Goal: Information Seeking & Learning: Learn about a topic

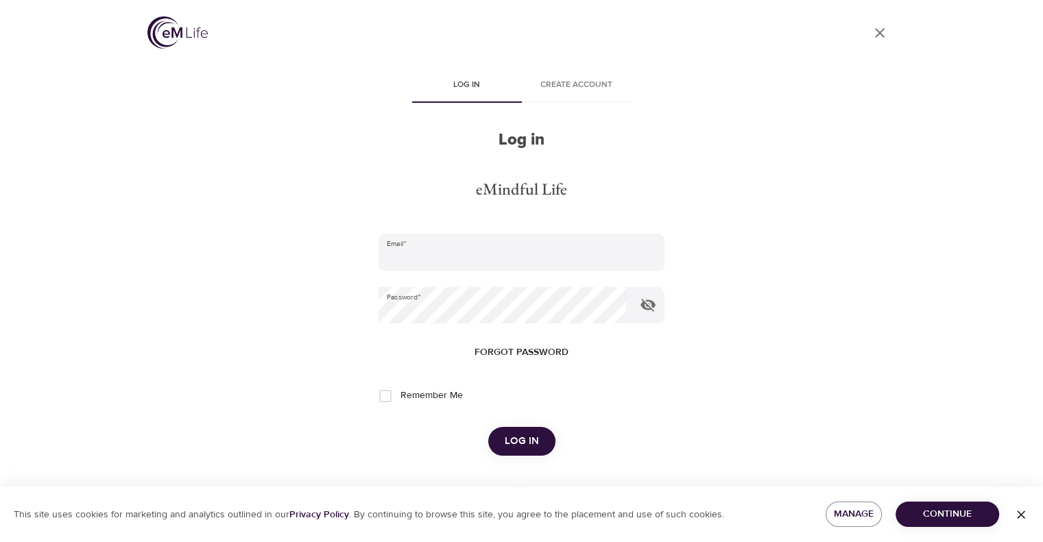
type input "[EMAIL_ADDRESS][DOMAIN_NAME]"
click at [522, 442] on span "Log in" at bounding box center [522, 442] width 34 height 18
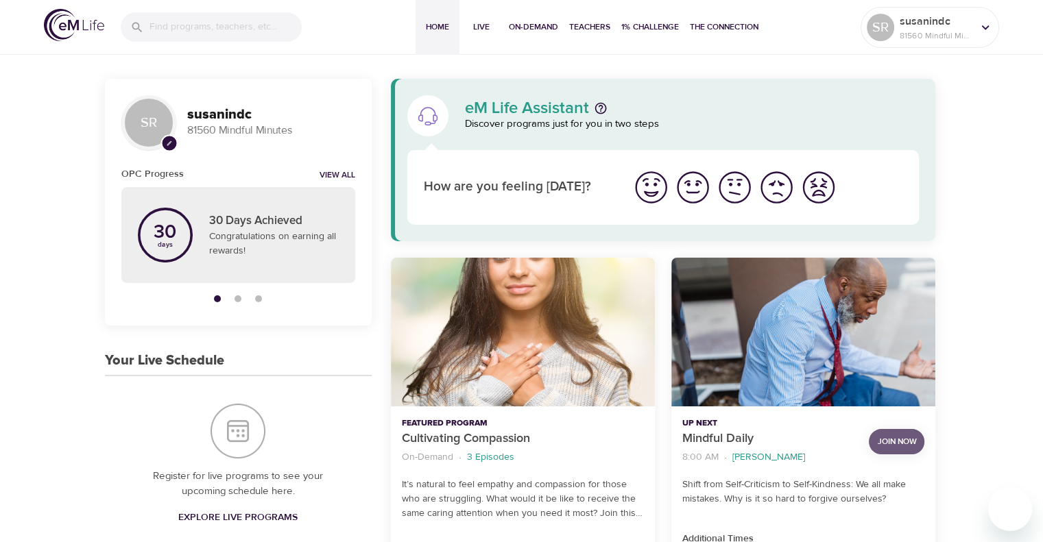
click at [897, 443] on span "Join Now" at bounding box center [896, 442] width 39 height 14
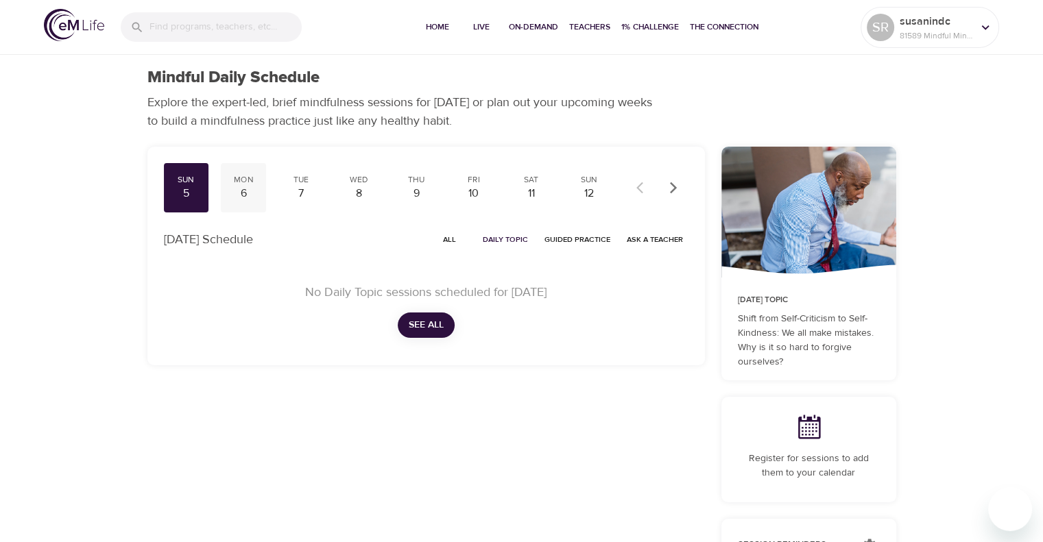
click at [239, 173] on div "Mon 6" at bounding box center [243, 187] width 45 height 49
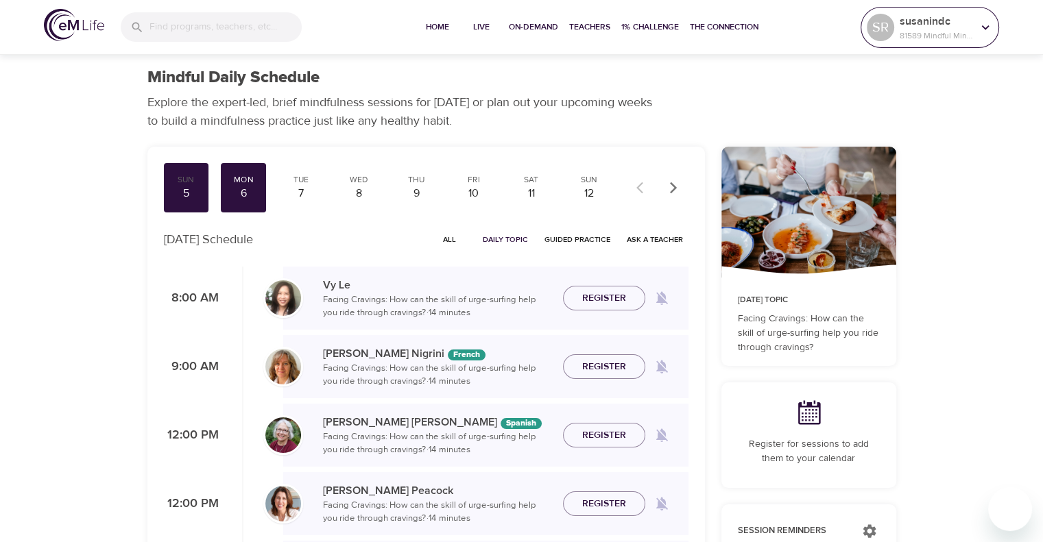
click at [978, 24] on icon at bounding box center [985, 27] width 15 height 15
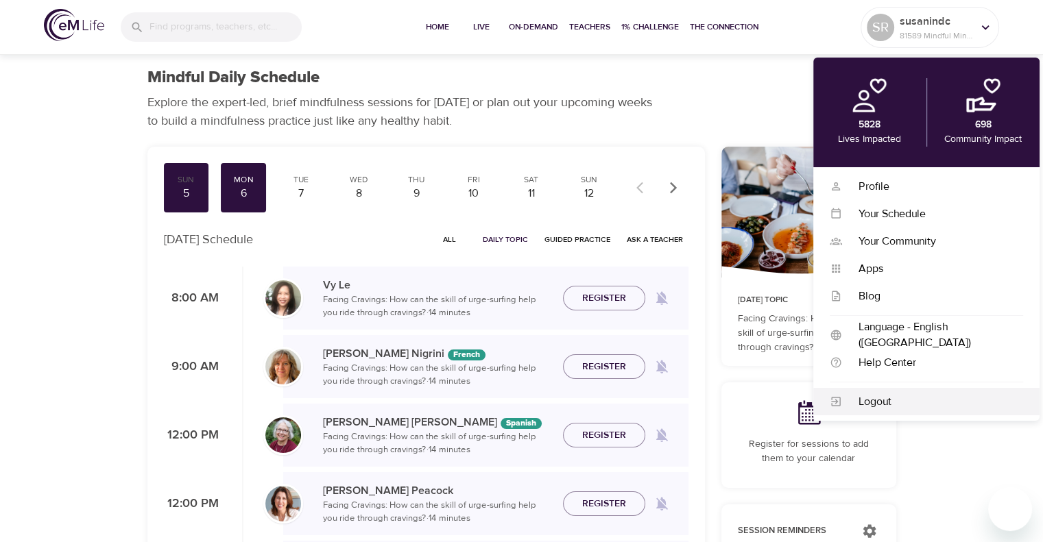
click at [902, 388] on div "Logout" at bounding box center [926, 401] width 226 height 27
